Goal: Transaction & Acquisition: Download file/media

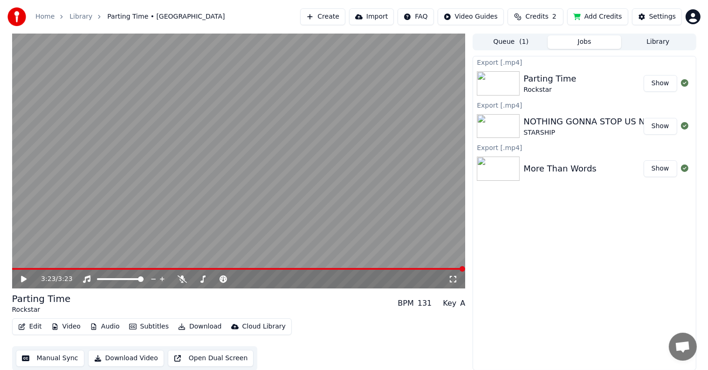
click at [657, 42] on button "Library" at bounding box center [659, 42] width 74 height 14
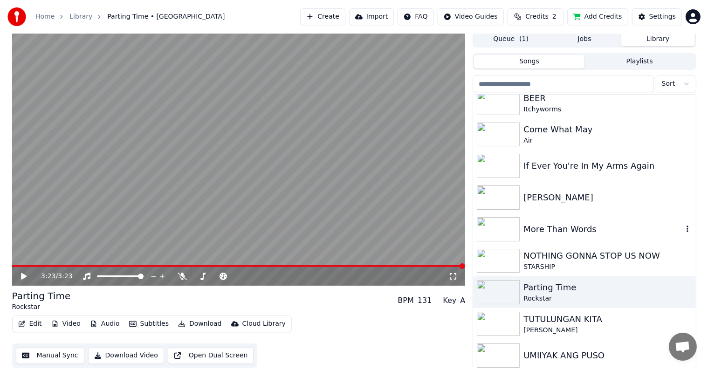
scroll to position [4, 0]
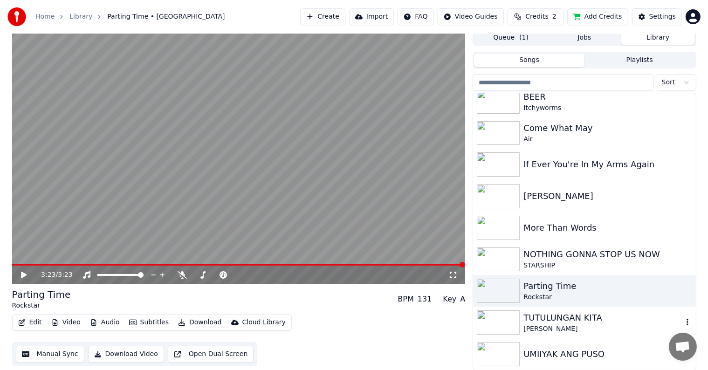
click at [549, 318] on div "TUTULUNGAN KITA" at bounding box center [603, 317] width 159 height 13
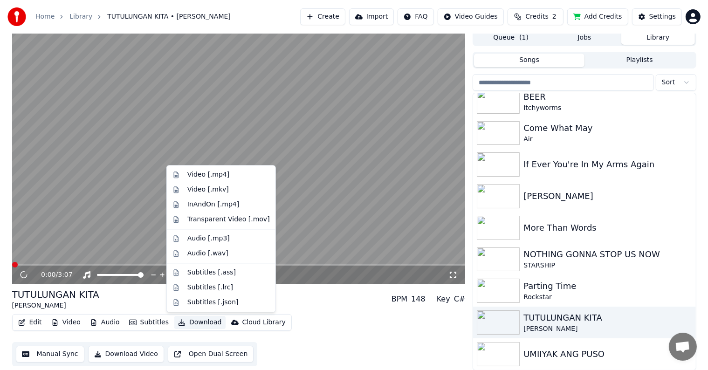
click at [183, 323] on button "Download" at bounding box center [199, 322] width 51 height 13
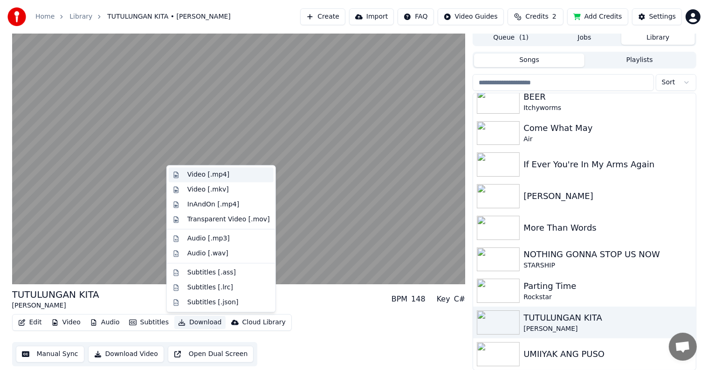
click at [196, 175] on div "Video [.mp4]" at bounding box center [208, 174] width 42 height 9
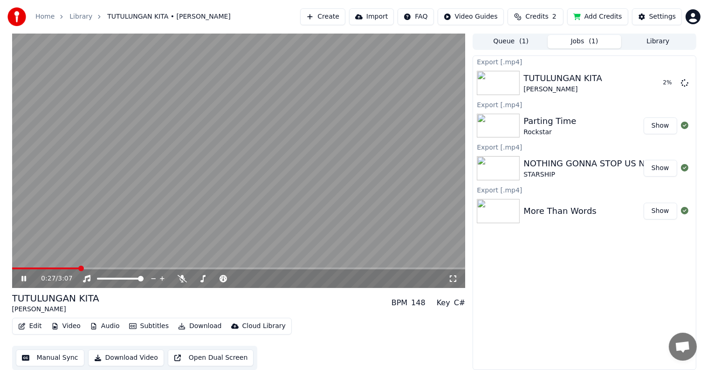
click at [22, 281] on icon at bounding box center [23, 279] width 5 height 6
click at [657, 44] on button "Library" at bounding box center [659, 42] width 74 height 14
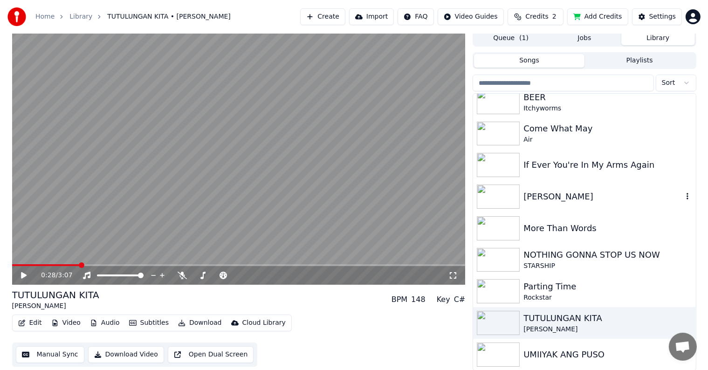
scroll to position [4, 0]
click at [555, 354] on div "UMIIYAK ANG PUSO" at bounding box center [603, 354] width 159 height 13
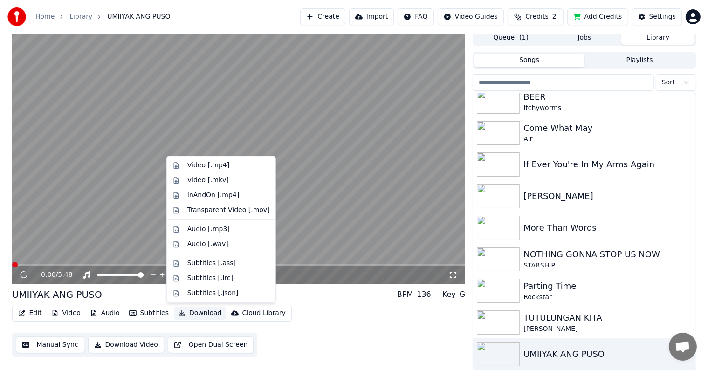
click at [180, 311] on button "Download" at bounding box center [199, 313] width 51 height 13
click at [198, 166] on div "Video [.mp4]" at bounding box center [208, 165] width 42 height 9
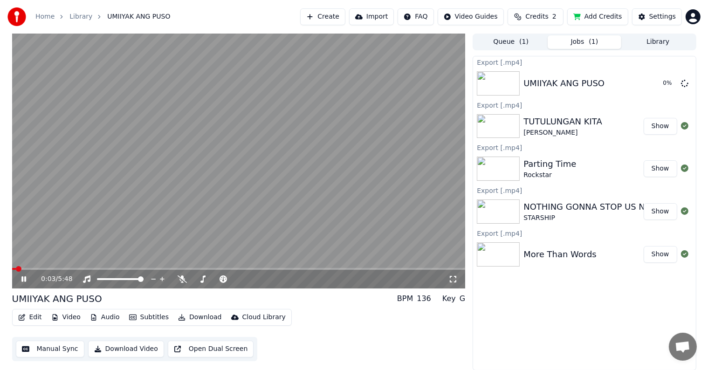
click at [22, 277] on icon at bounding box center [23, 280] width 5 height 6
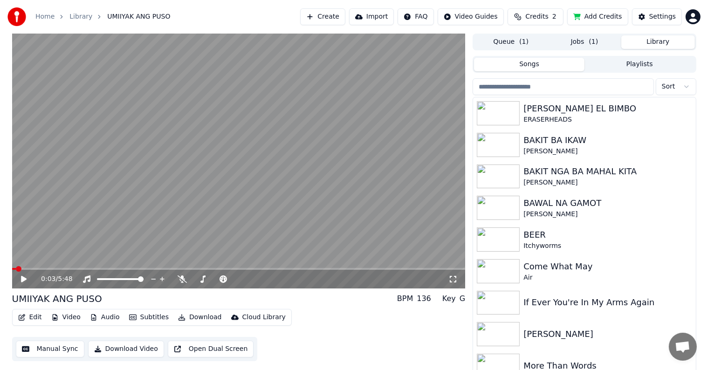
click at [653, 41] on button "Library" at bounding box center [659, 42] width 74 height 14
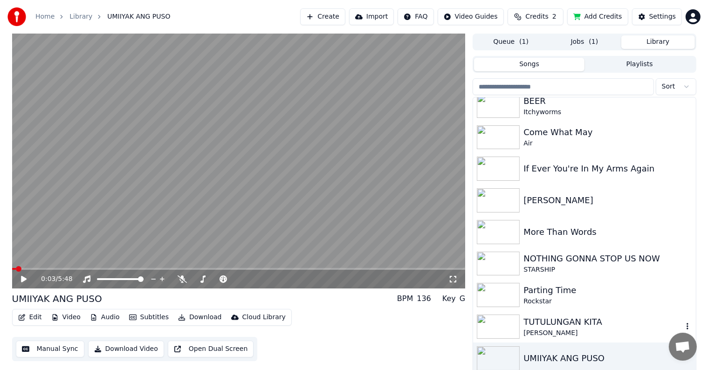
scroll to position [4, 0]
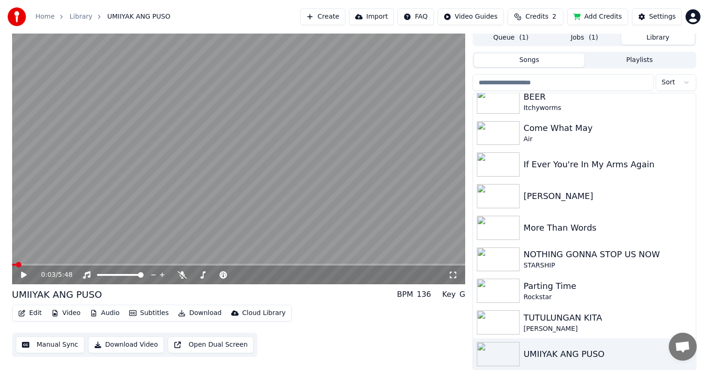
click at [530, 39] on button "Queue ( 1 )" at bounding box center [511, 38] width 74 height 14
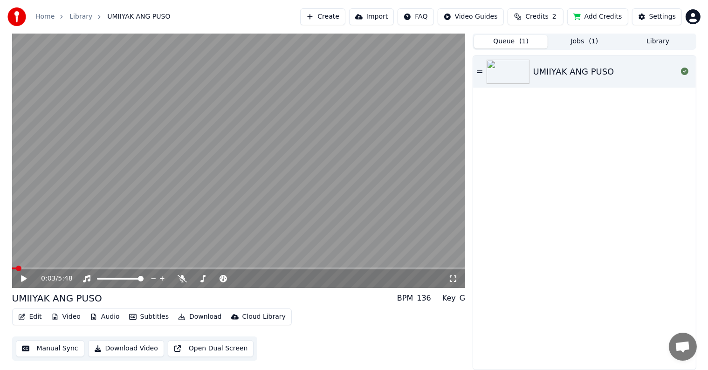
scroll to position [0, 0]
click at [585, 43] on button "Jobs ( 1 )" at bounding box center [585, 42] width 74 height 14
